Goal: Task Accomplishment & Management: Complete application form

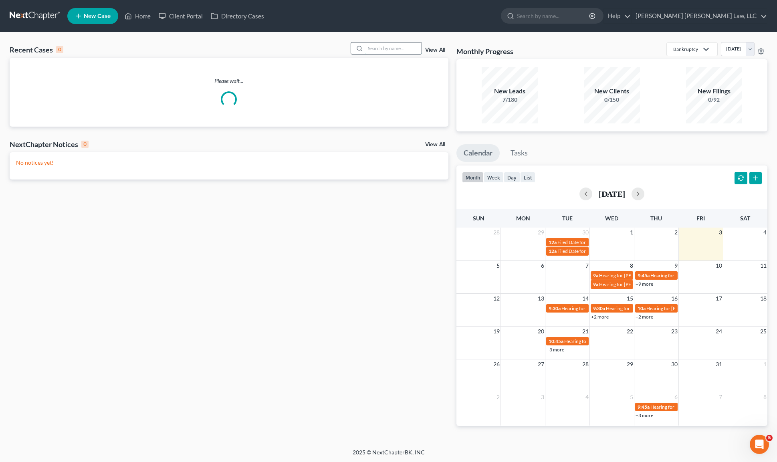
click at [386, 48] on input "search" at bounding box center [393, 48] width 56 height 12
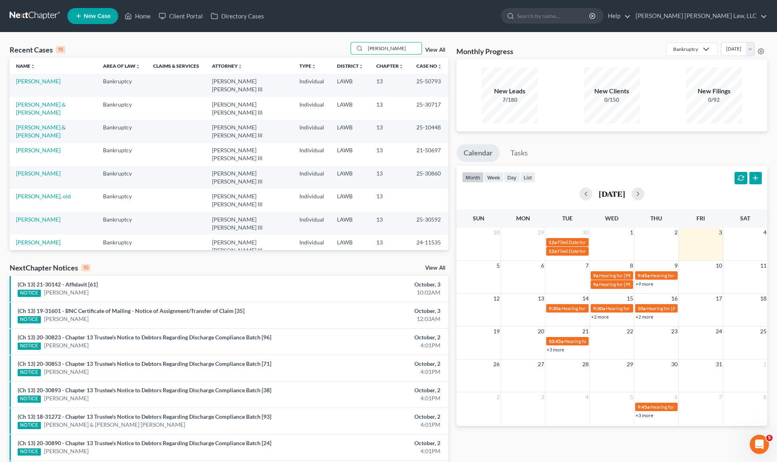
type input "[PERSON_NAME]"
click at [97, 21] on link "New Case" at bounding box center [92, 16] width 51 height 16
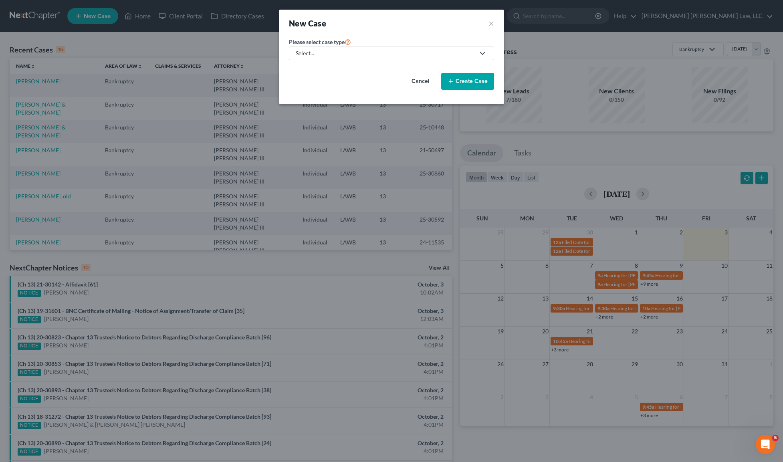
click at [400, 58] on link "Select..." at bounding box center [391, 53] width 205 height 14
click at [337, 72] on div "Bankruptcy" at bounding box center [332, 69] width 71 height 8
select select "36"
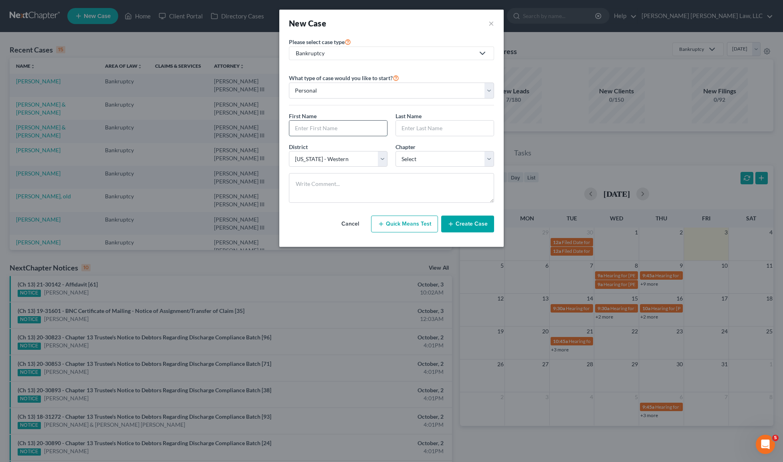
click at [361, 127] on input "text" at bounding box center [338, 128] width 98 height 15
type input "[PERSON_NAME]"
click at [415, 166] on select "Select 7 11 12 13" at bounding box center [445, 159] width 99 height 16
select select "3"
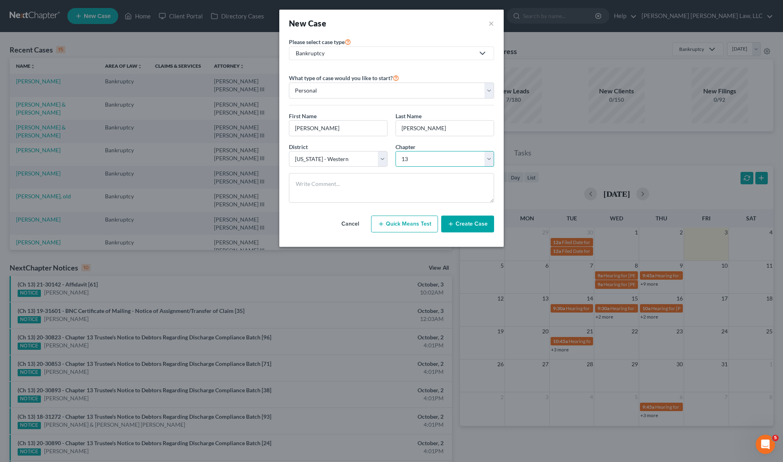
click at [396, 151] on select "Select 7 11 12 13" at bounding box center [445, 159] width 99 height 16
click at [473, 223] on button "Create Case" at bounding box center [467, 224] width 53 height 17
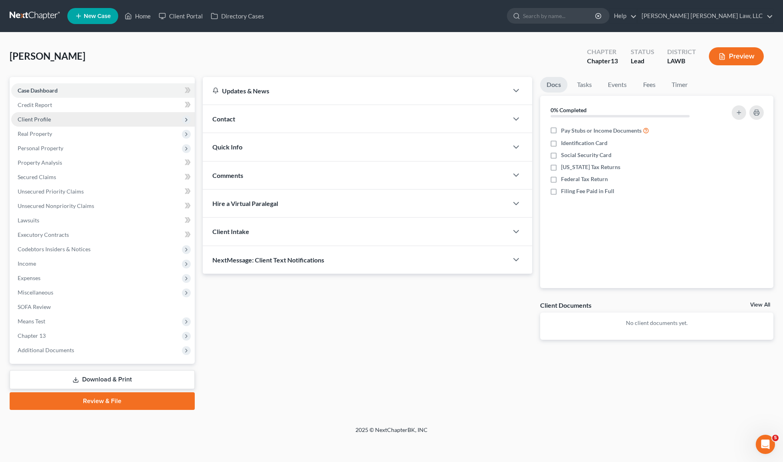
click at [53, 120] on span "Client Profile" at bounding box center [103, 119] width 184 height 14
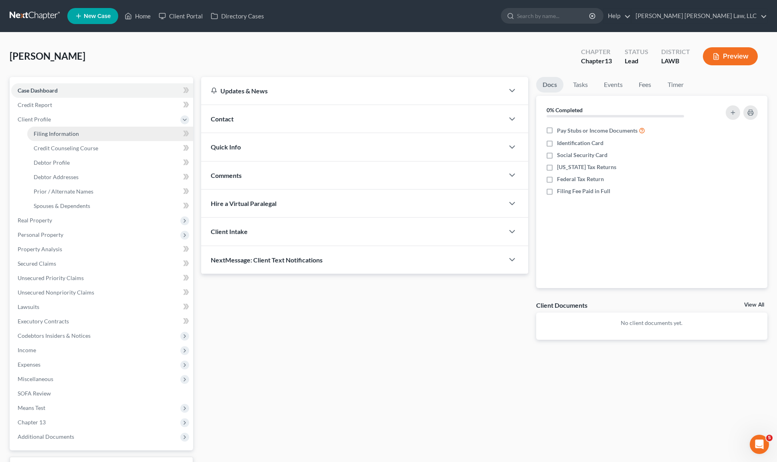
click at [44, 137] on link "Filing Information" at bounding box center [110, 134] width 166 height 14
select select "1"
select select "0"
select select "3"
select select "36"
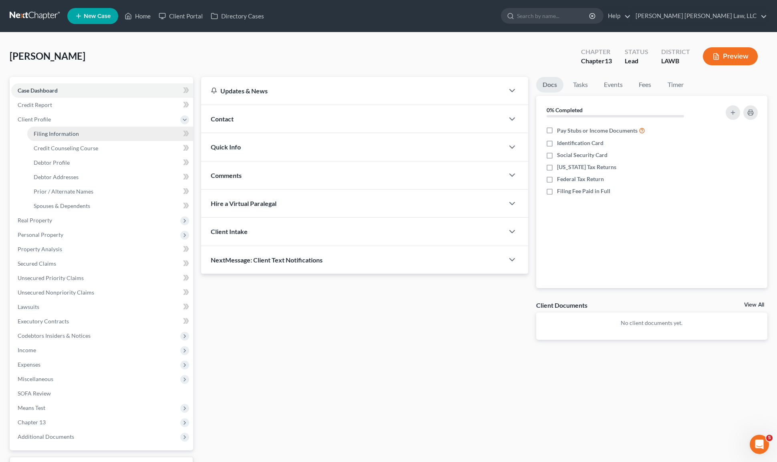
select select "19"
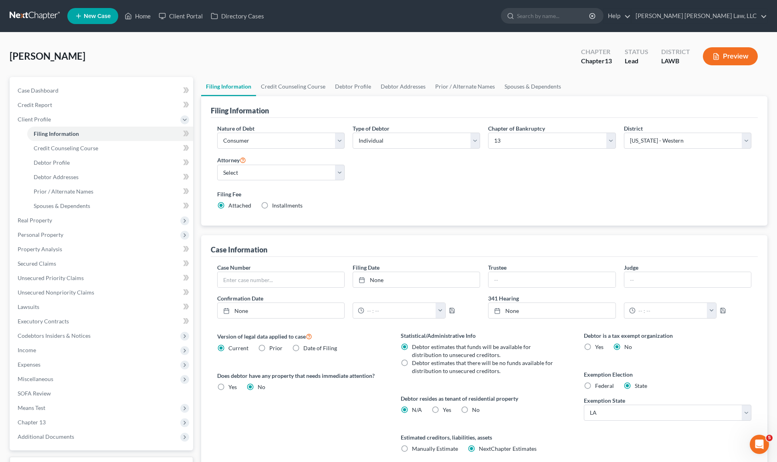
click at [285, 97] on div "Filing Information" at bounding box center [484, 107] width 547 height 22
click at [248, 175] on select "Select [PERSON_NAME] [PERSON_NAME] III - LAWB [PERSON_NAME] [PERSON_NAME] III -…" at bounding box center [280, 173] width 127 height 16
select select "0"
click at [217, 165] on select "Select [PERSON_NAME] [PERSON_NAME] III - LAWB [PERSON_NAME] [PERSON_NAME] III -…" at bounding box center [280, 173] width 127 height 16
click at [337, 87] on link "Debtor Profile" at bounding box center [353, 86] width 46 height 19
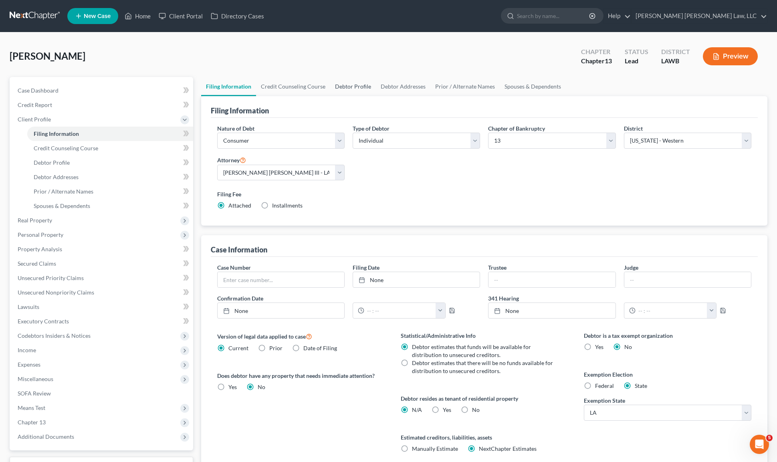
select select "0"
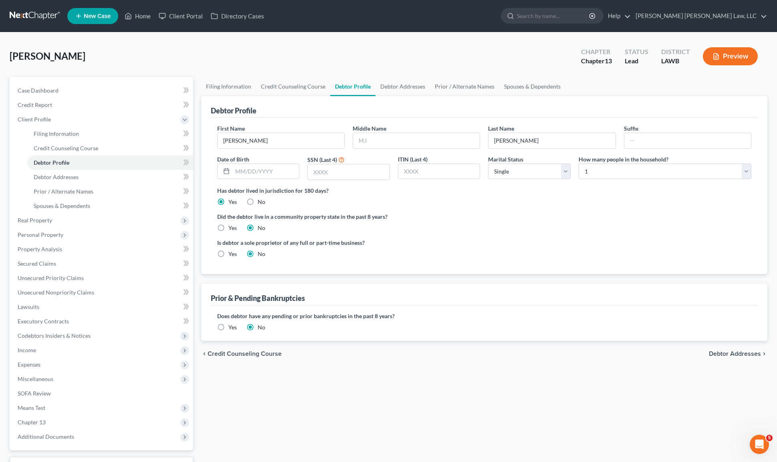
click at [228, 229] on label "Yes" at bounding box center [232, 228] width 8 height 8
click at [232, 229] on input "Yes" at bounding box center [234, 226] width 5 height 5
radio input "true"
radio input "false"
click at [358, 135] on input "text" at bounding box center [416, 140] width 127 height 15
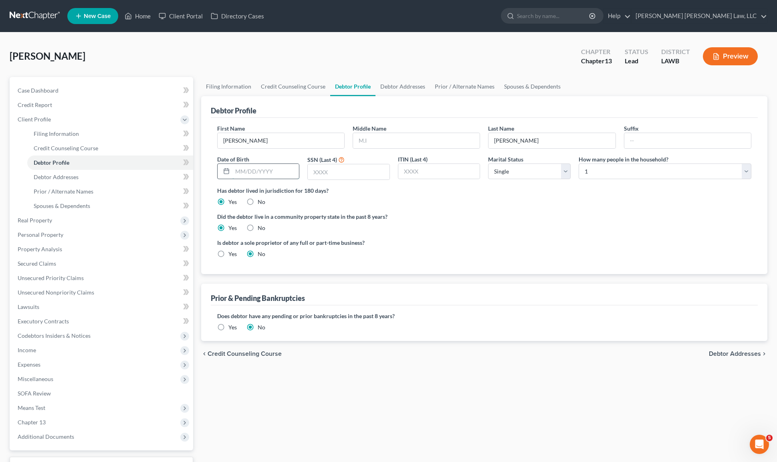
click at [250, 176] on input "text" at bounding box center [265, 171] width 67 height 15
type input "06141949"
type input "5138"
click at [520, 166] on select "Select Single Married Separated Divorced Widowed" at bounding box center [529, 172] width 83 height 16
select select "1"
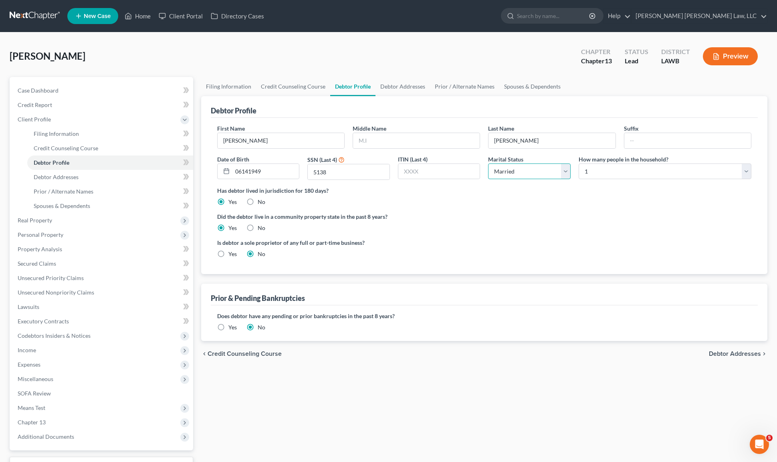
click at [488, 164] on select "Select Single Married Separated Divorced Widowed" at bounding box center [529, 172] width 83 height 16
click at [610, 171] on select "Select 1 2 3 4 5 6 7 8 9 10 11 12 13 14 15 16 17 18 19 20" at bounding box center [665, 172] width 173 height 16
select select "1"
click at [579, 164] on select "Select 1 2 3 4 5 6 7 8 9 10 11 12 13 14 15 16 17 18 19 20" at bounding box center [665, 172] width 173 height 16
click at [223, 87] on link "Filing Information" at bounding box center [228, 86] width 55 height 19
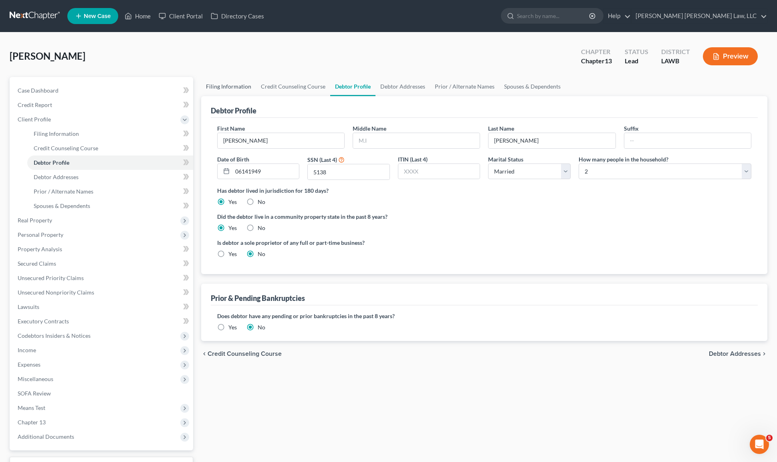
select select "1"
select select "0"
select select "3"
select select "36"
select select "0"
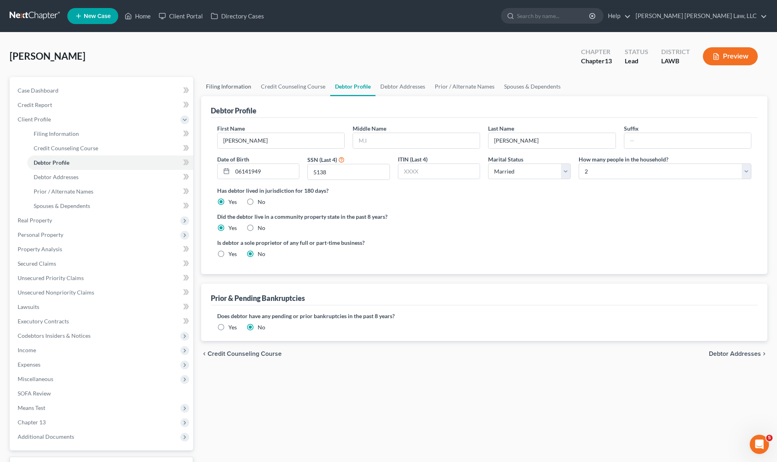
select select "19"
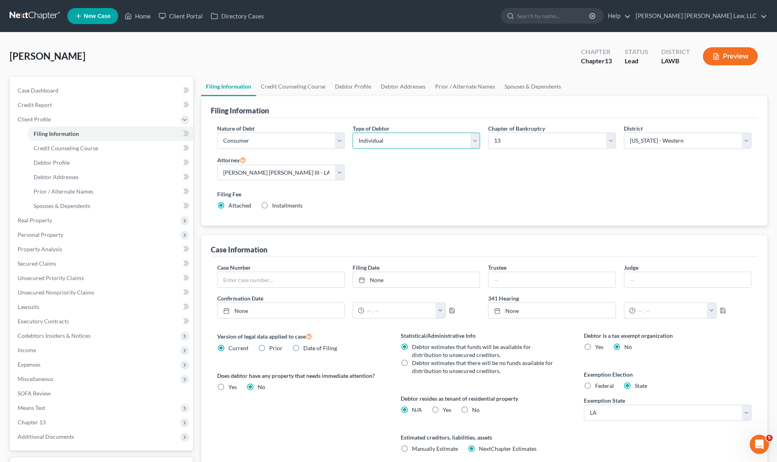
click at [401, 138] on select "Select Individual Joint" at bounding box center [416, 141] width 127 height 16
select select "1"
click at [353, 133] on select "Select Individual Joint" at bounding box center [416, 141] width 127 height 16
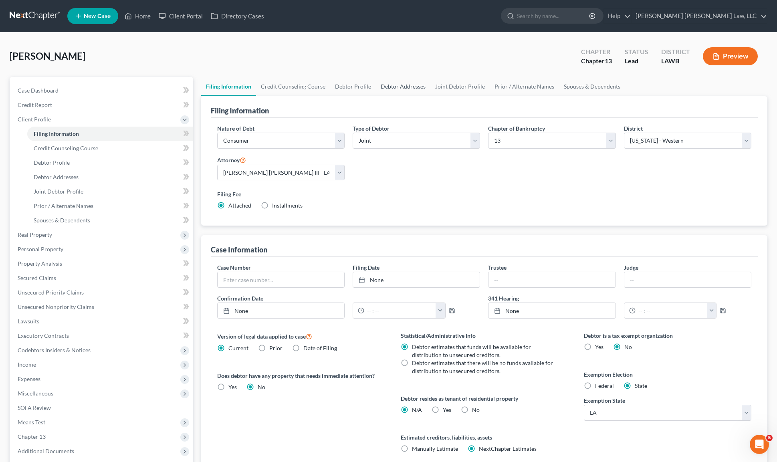
click at [411, 87] on link "Debtor Addresses" at bounding box center [403, 86] width 55 height 19
select select "0"
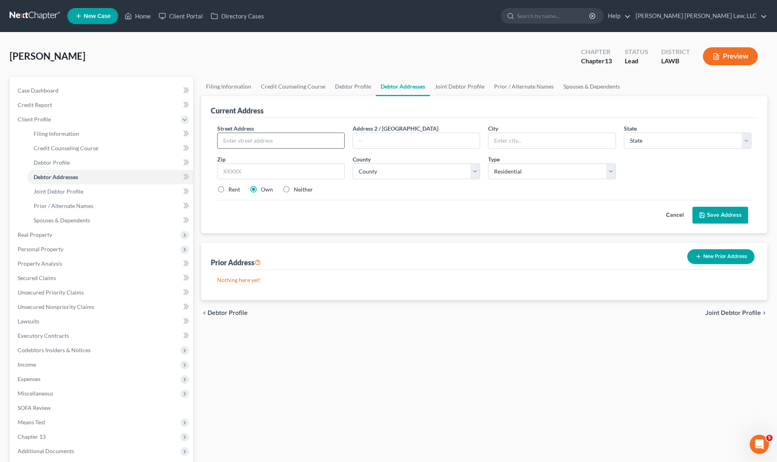
click at [272, 144] on input "text" at bounding box center [281, 140] width 127 height 15
type input "[STREET_ADDRESS]"
type input "[GEOGRAPHIC_DATA]"
select select "19"
type input "71254"
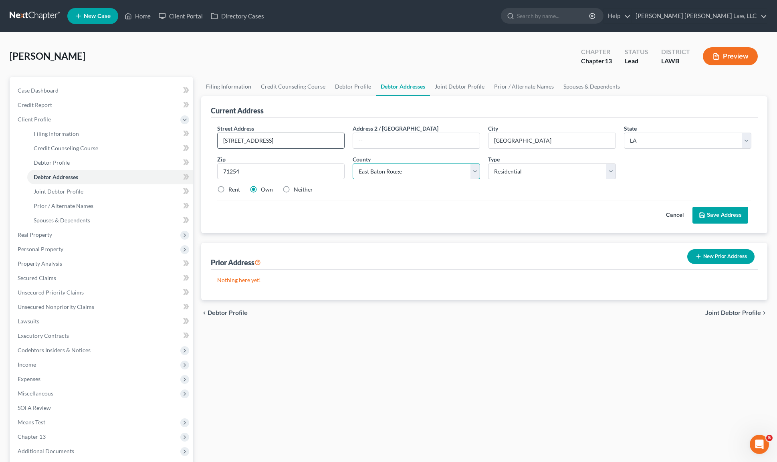
select select "17"
click at [228, 189] on label "Rent" at bounding box center [234, 190] width 12 height 8
click at [232, 189] on input "Rent" at bounding box center [234, 188] width 5 height 5
radio input "true"
click at [712, 221] on button "Save Address" at bounding box center [721, 215] width 56 height 17
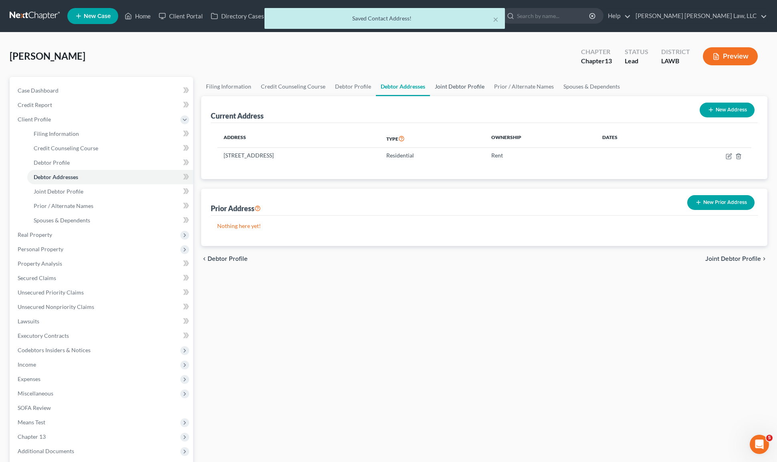
click at [459, 85] on link "Joint Debtor Profile" at bounding box center [459, 86] width 59 height 19
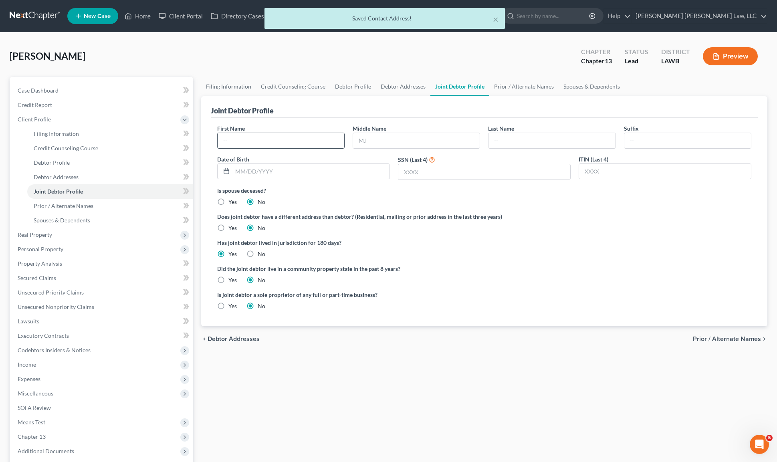
click at [274, 137] on input "text" at bounding box center [281, 140] width 127 height 15
type input "[PERSON_NAME]"
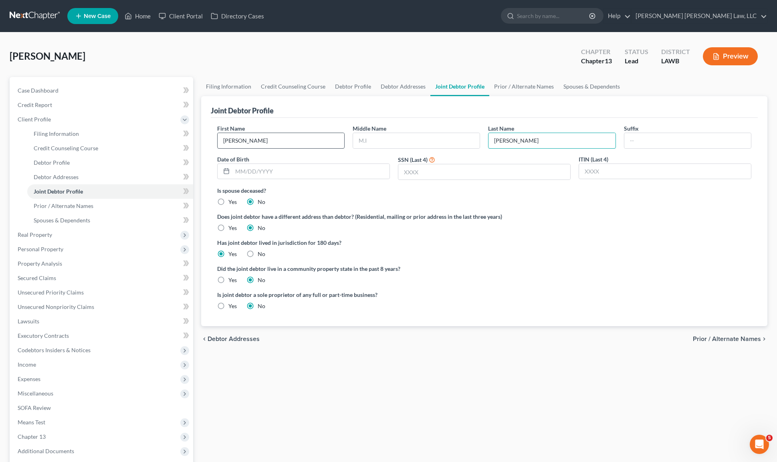
type input "[PERSON_NAME]"
type input "07291952"
click at [438, 173] on input "text" at bounding box center [484, 171] width 172 height 15
type input "4"
type input "8791"
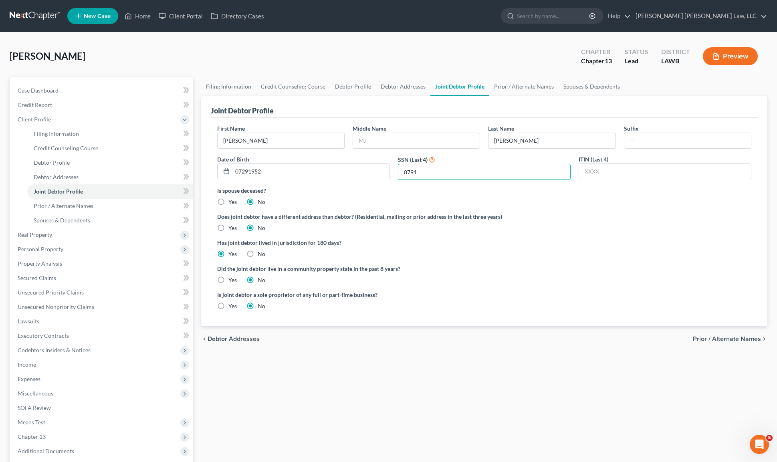
click at [228, 284] on label "Yes" at bounding box center [232, 280] width 8 height 8
click at [232, 281] on input "Yes" at bounding box center [234, 278] width 5 height 5
radio input "true"
radio input "false"
click at [61, 103] on link "Credit Report" at bounding box center [102, 105] width 182 height 14
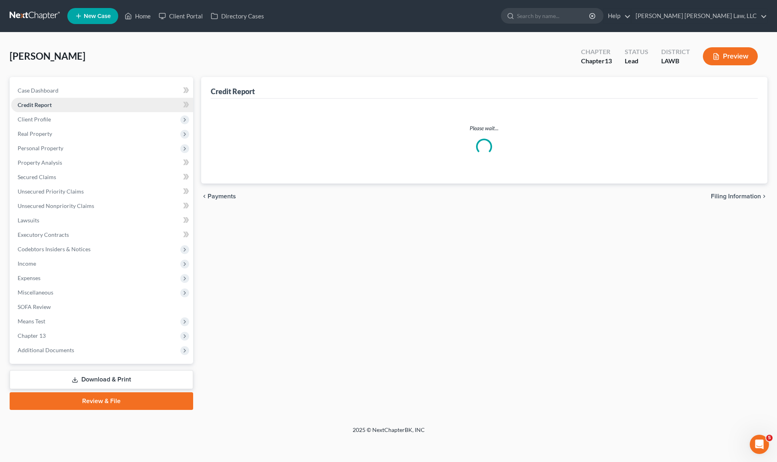
click at [73, 107] on link "Credit Report" at bounding box center [102, 105] width 182 height 14
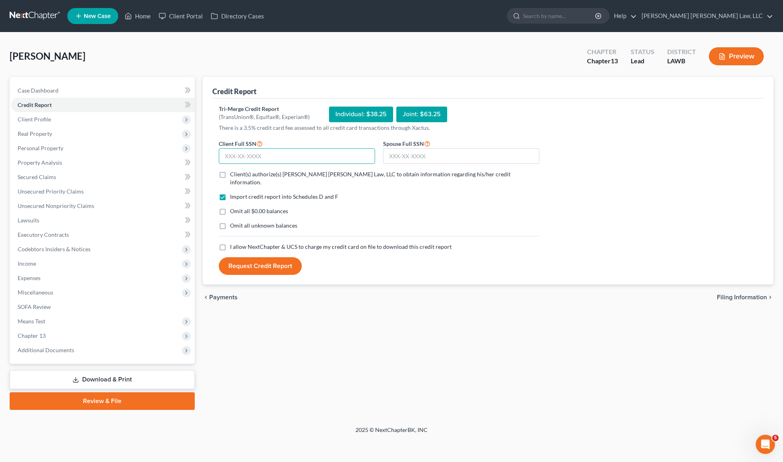
click at [242, 155] on input "text" at bounding box center [297, 156] width 156 height 16
type input "435-76-5138"
type input "437-94-8791"
click at [230, 207] on label "Omit all $0.00 balances" at bounding box center [259, 211] width 58 height 8
click at [233, 207] on input "Omit all $0.00 balances" at bounding box center [235, 209] width 5 height 5
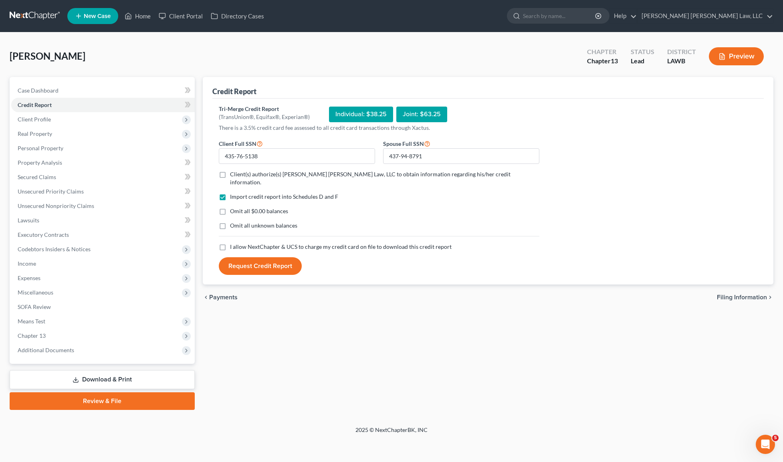
checkbox input "true"
click at [230, 222] on label "Omit all unknown balances" at bounding box center [263, 226] width 67 height 8
click at [233, 222] on input "Omit all unknown balances" at bounding box center [235, 224] width 5 height 5
checkbox input "true"
click at [230, 176] on label "Client(s) authorize(s) [PERSON_NAME] [PERSON_NAME] Law, LLC to obtain informati…" at bounding box center [384, 178] width 309 height 16
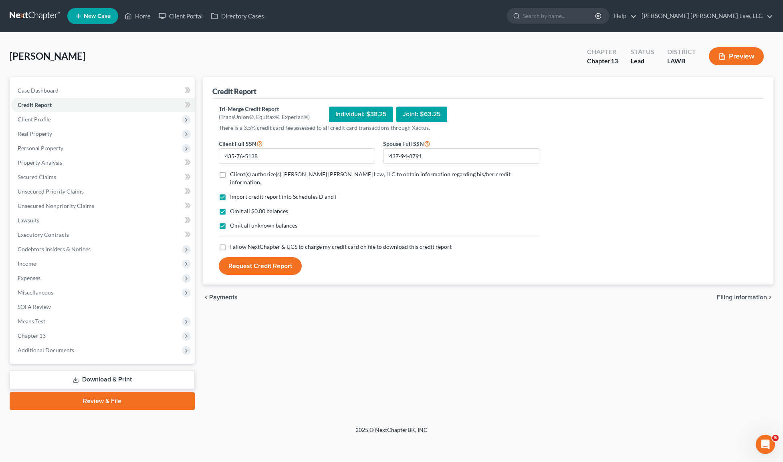
click at [233, 176] on input "Client(s) authorize(s) [PERSON_NAME] [PERSON_NAME] Law, LLC to obtain informati…" at bounding box center [235, 172] width 5 height 5
checkbox input "true"
click at [230, 243] on label "I allow NextChapter & UCS to charge my credit card on file to download this cre…" at bounding box center [341, 247] width 222 height 8
click at [233, 243] on input "I allow NextChapter & UCS to charge my credit card on file to download this cre…" at bounding box center [235, 245] width 5 height 5
checkbox input "true"
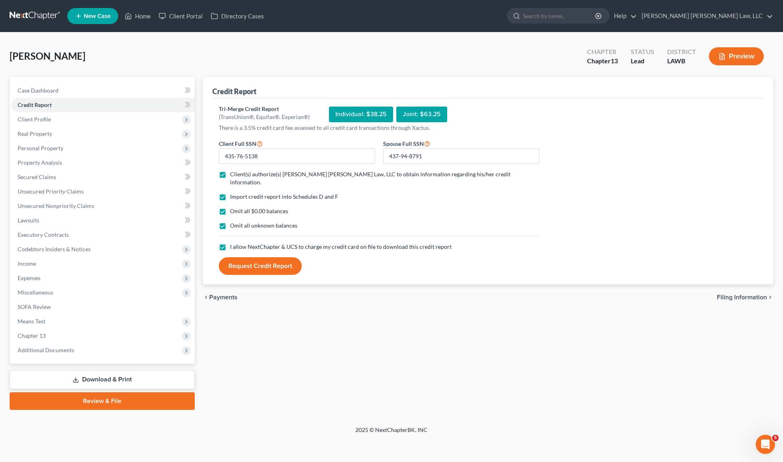
click at [265, 268] on div "Tri-Merge Credit Report (TransUnion®, Equifax®, Experian®) Individual: $38.25 J…" at bounding box center [488, 192] width 552 height 186
click at [267, 264] on button "Request Credit Report" at bounding box center [260, 266] width 83 height 18
